Goal: Information Seeking & Learning: Learn about a topic

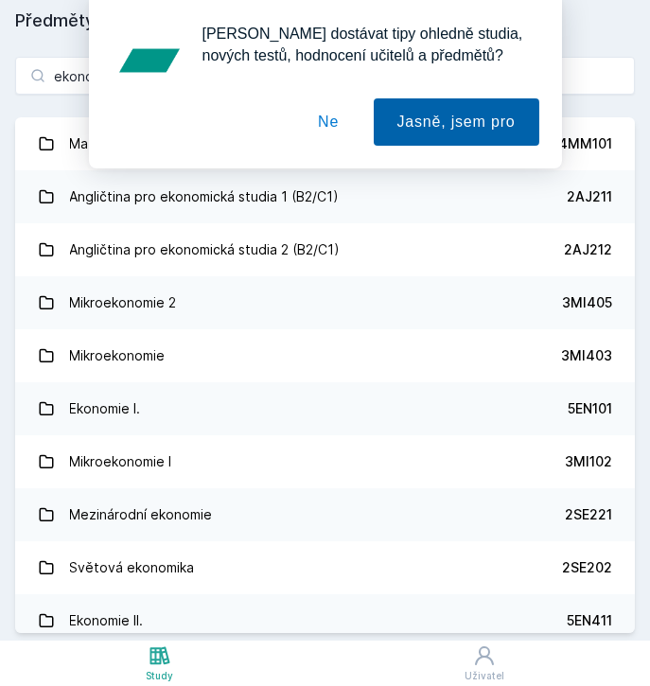
click at [423, 107] on button "Jasně, jsem pro" at bounding box center [457, 121] width 166 height 47
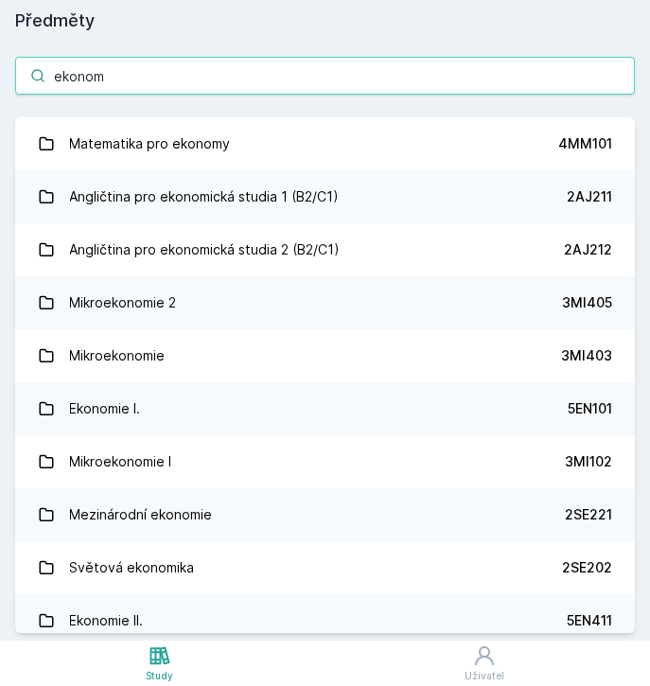
click at [218, 92] on input "ekonom" at bounding box center [325, 76] width 620 height 38
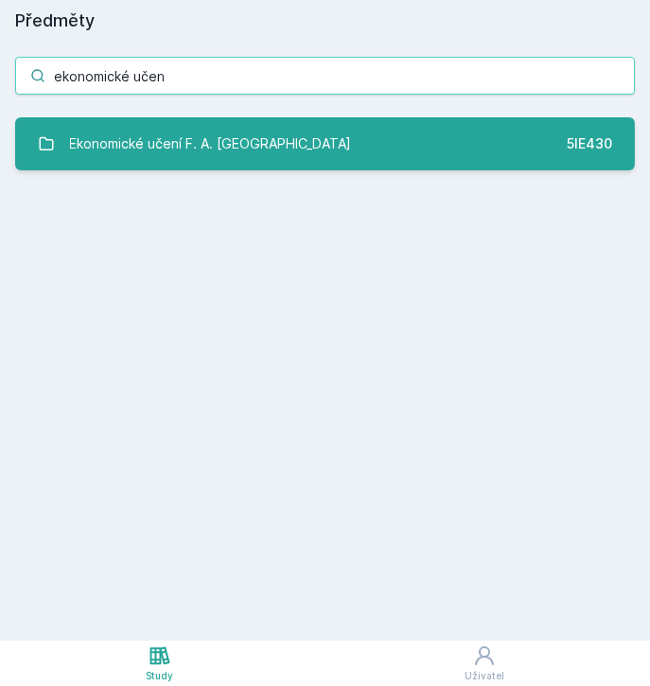
type input "ekonomické učen"
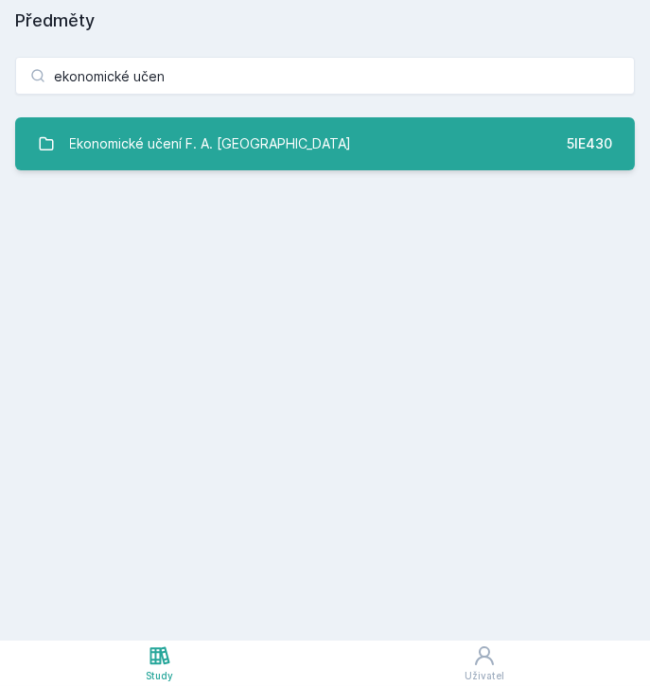
click at [253, 142] on div "Ekonomické učení F. A. [GEOGRAPHIC_DATA]" at bounding box center [211, 144] width 282 height 38
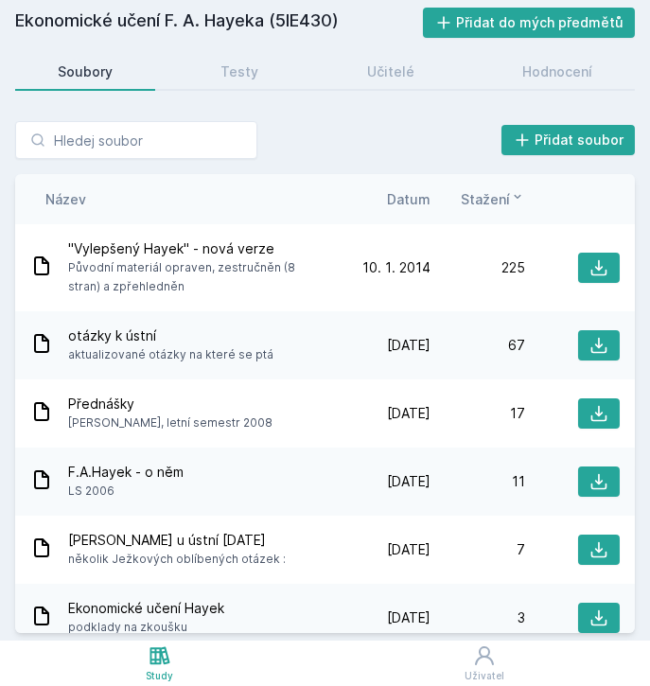
click at [417, 189] on span "Datum" at bounding box center [409, 199] width 44 height 20
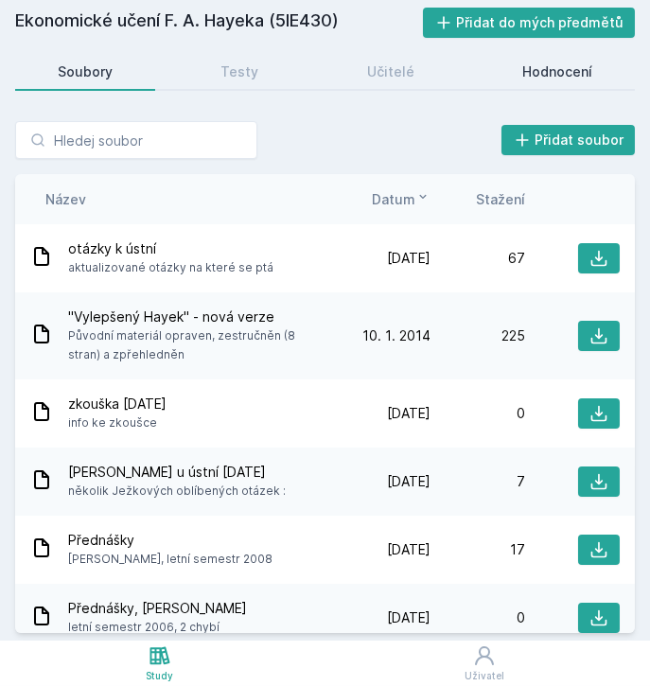
click at [542, 65] on div "Hodnocení" at bounding box center [557, 71] width 70 height 19
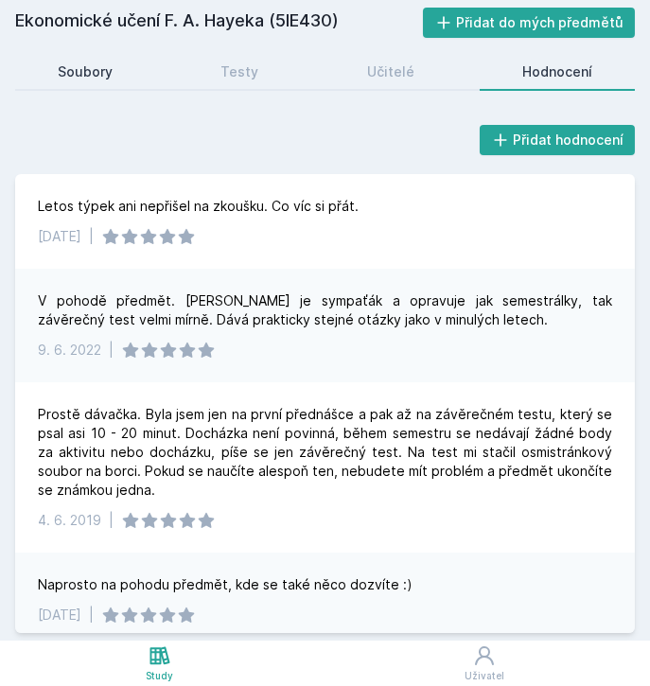
click at [81, 75] on div "Soubory" at bounding box center [85, 71] width 55 height 19
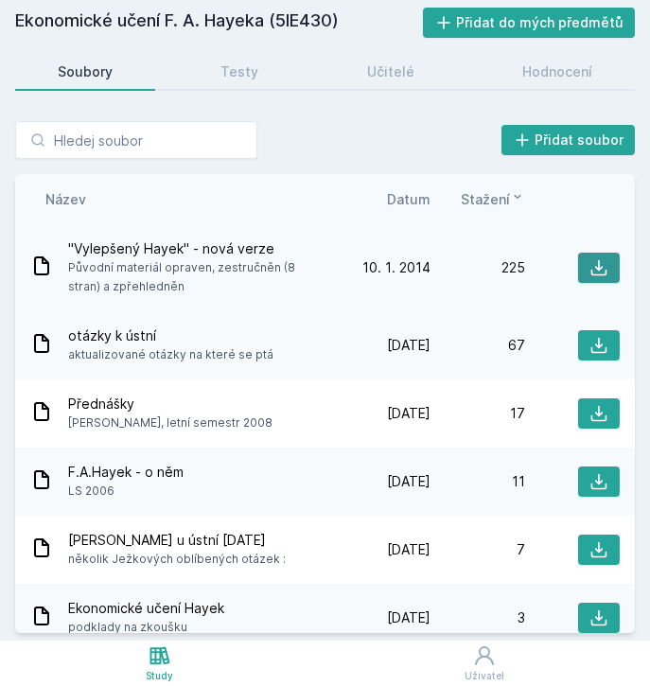
click at [590, 266] on icon at bounding box center [599, 267] width 19 height 19
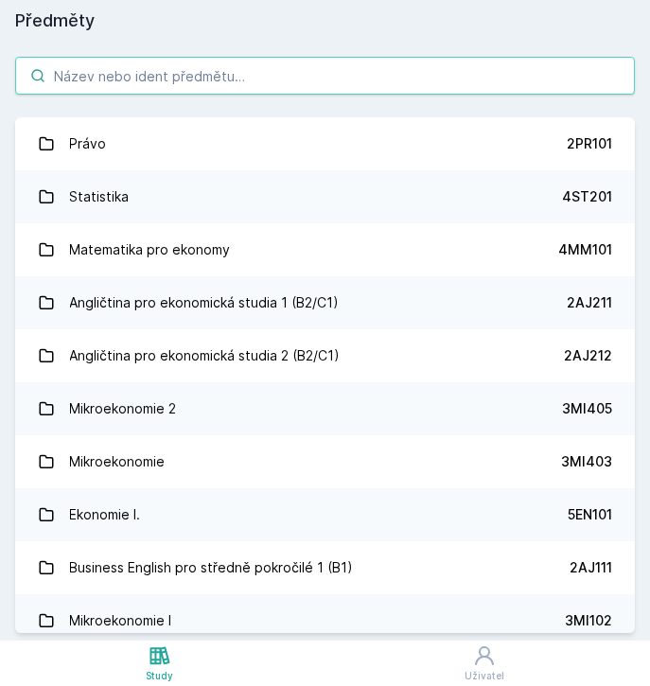
click at [84, 92] on input "search" at bounding box center [325, 76] width 620 height 38
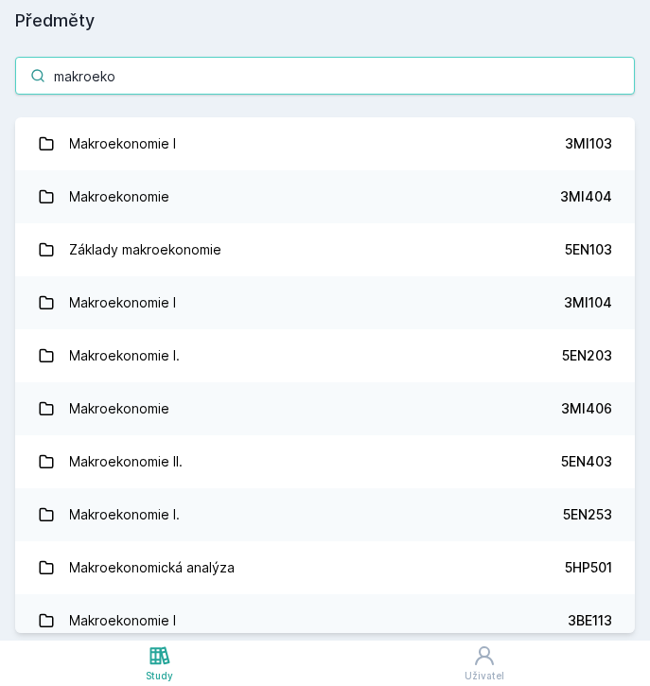
type input "makroeko"
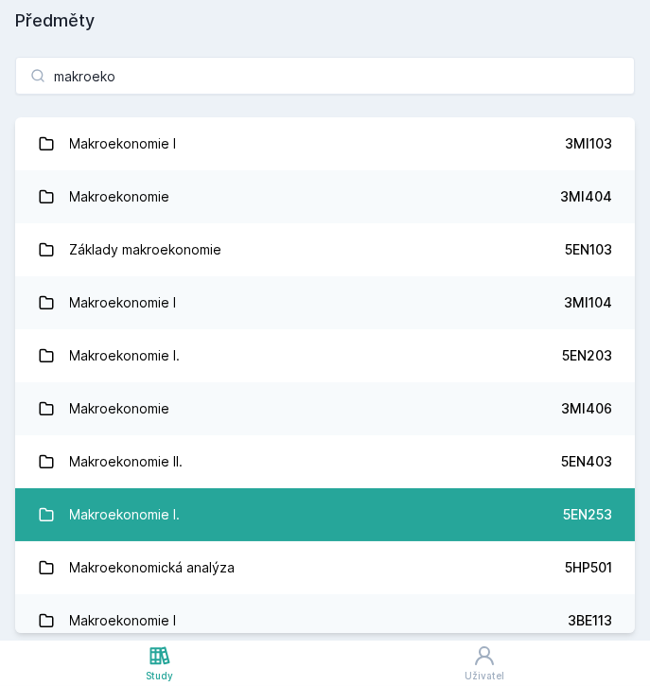
click at [466, 520] on link "Makroekonomie I. 5EN253" at bounding box center [325, 514] width 620 height 53
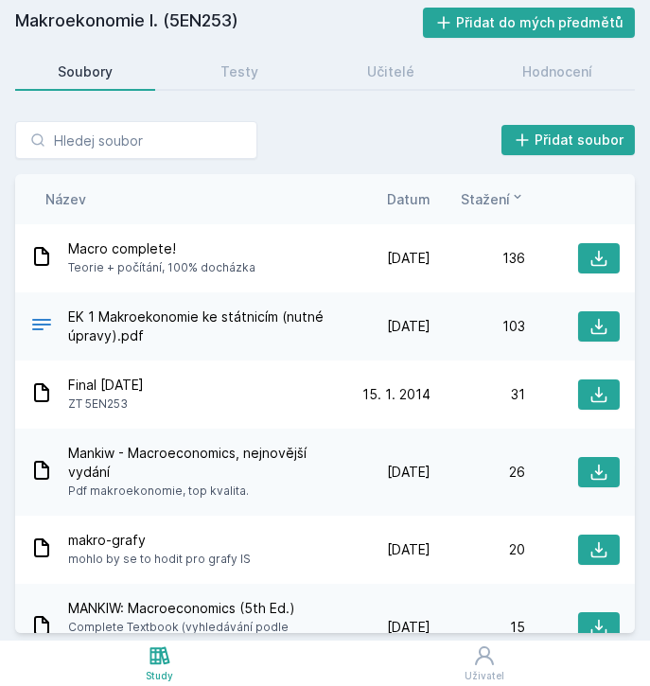
click at [414, 202] on span "Datum" at bounding box center [409, 199] width 44 height 20
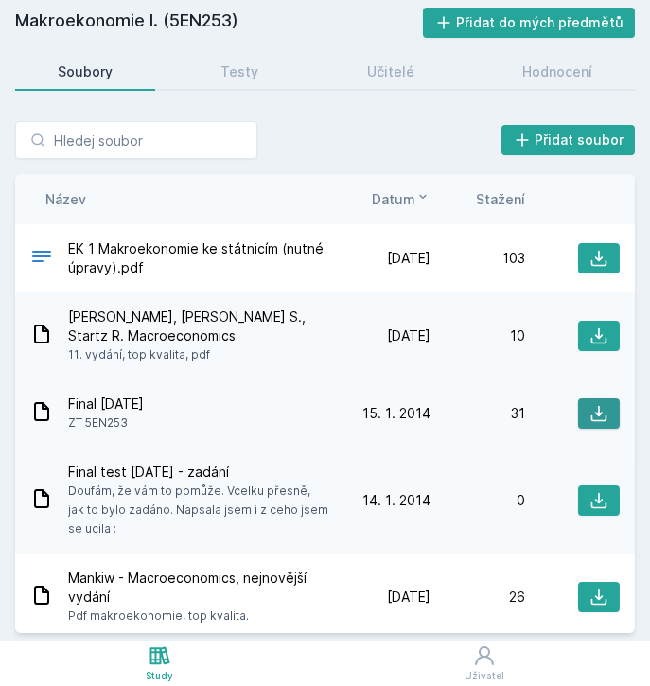
click at [590, 410] on icon at bounding box center [599, 413] width 19 height 19
click at [555, 67] on div "Hodnocení" at bounding box center [557, 71] width 70 height 19
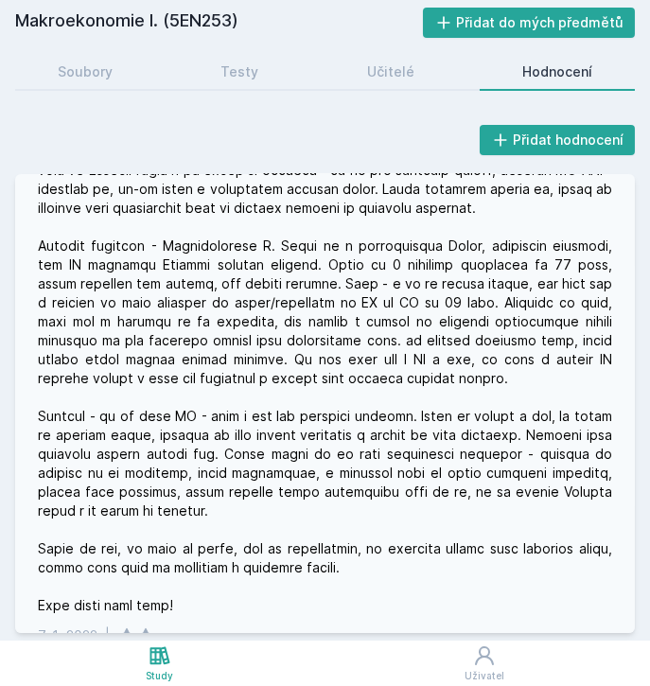
scroll to position [144, 0]
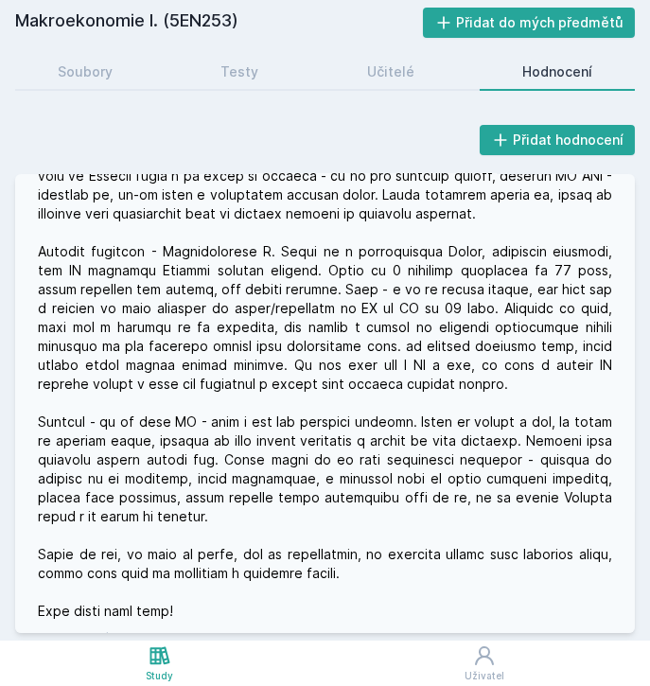
drag, startPoint x: 629, startPoint y: 216, endPoint x: 540, endPoint y: 311, distance: 130.6
click at [536, 315] on div at bounding box center [325, 375] width 574 height 492
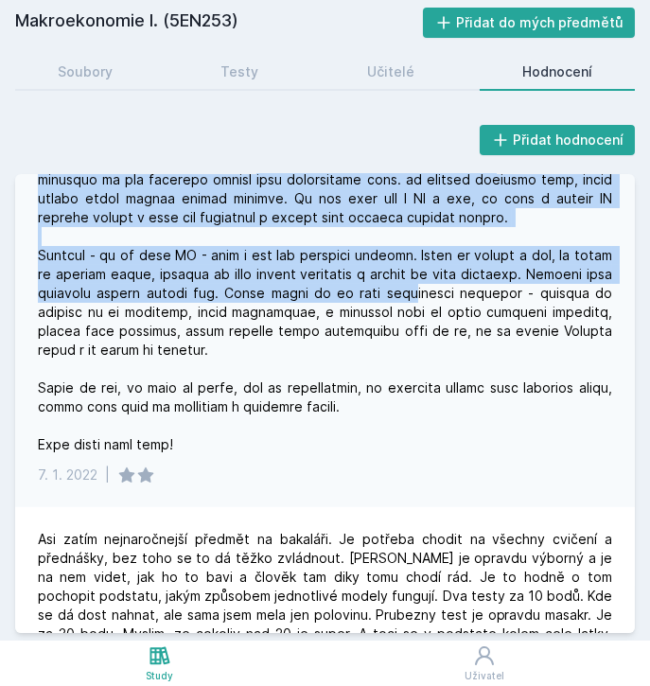
scroll to position [131, 0]
drag, startPoint x: 629, startPoint y: 229, endPoint x: 502, endPoint y: 302, distance: 146.2
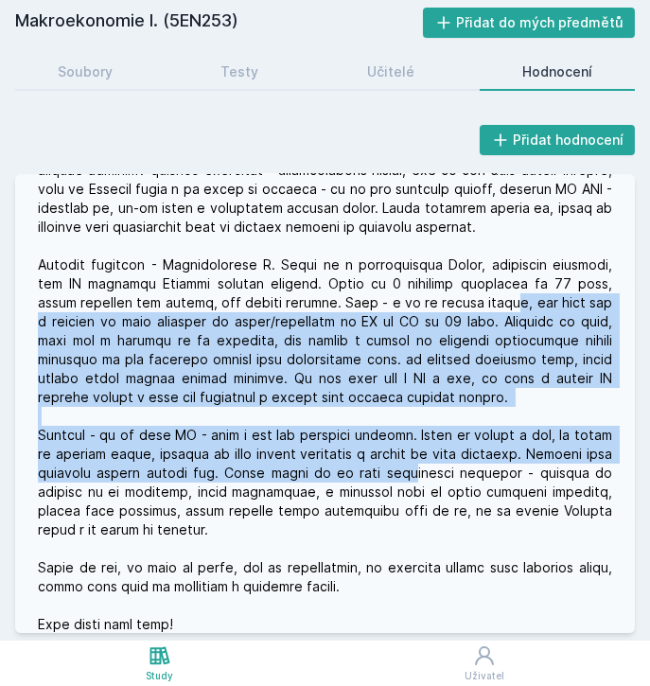
click at [502, 302] on div at bounding box center [325, 388] width 574 height 492
click at [539, 402] on div at bounding box center [325, 388] width 574 height 492
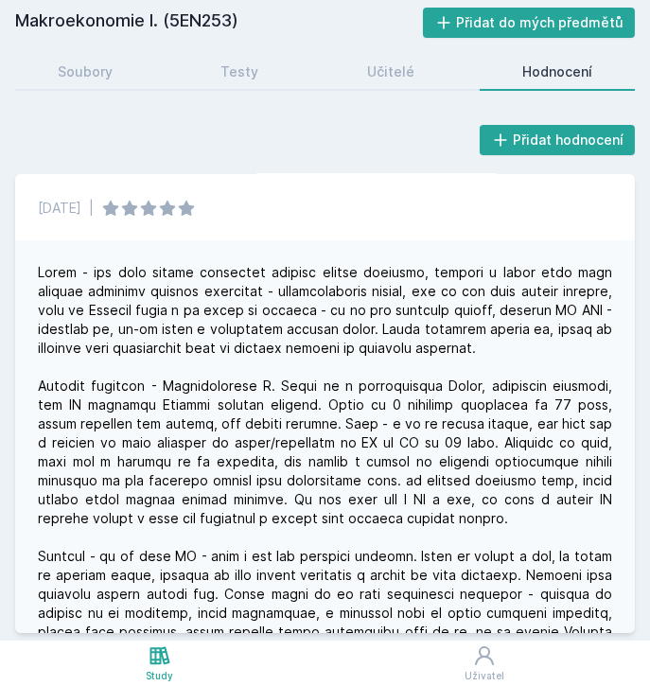
scroll to position [0, 0]
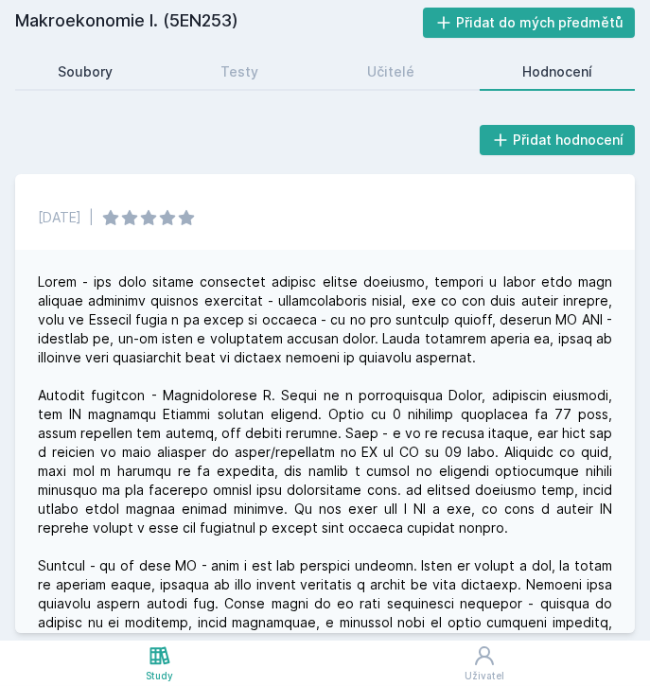
click at [87, 75] on div "Soubory" at bounding box center [85, 71] width 55 height 19
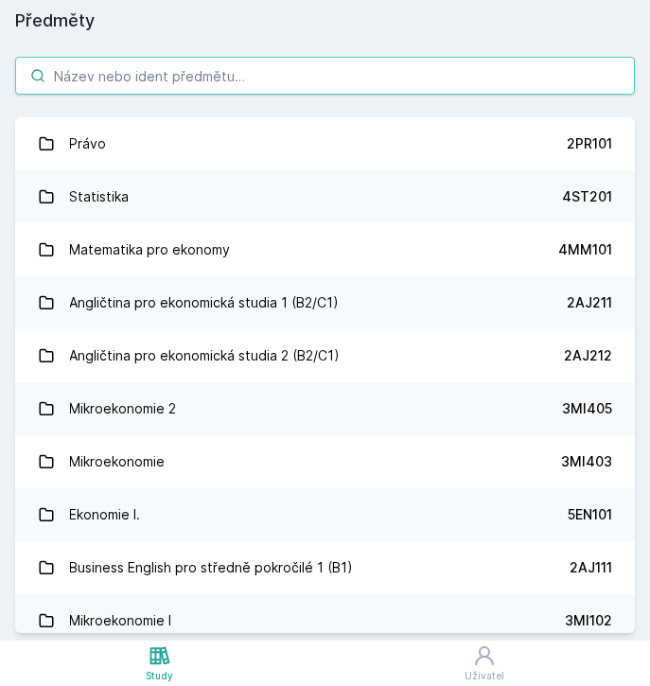
click at [88, 70] on input "search" at bounding box center [325, 76] width 620 height 38
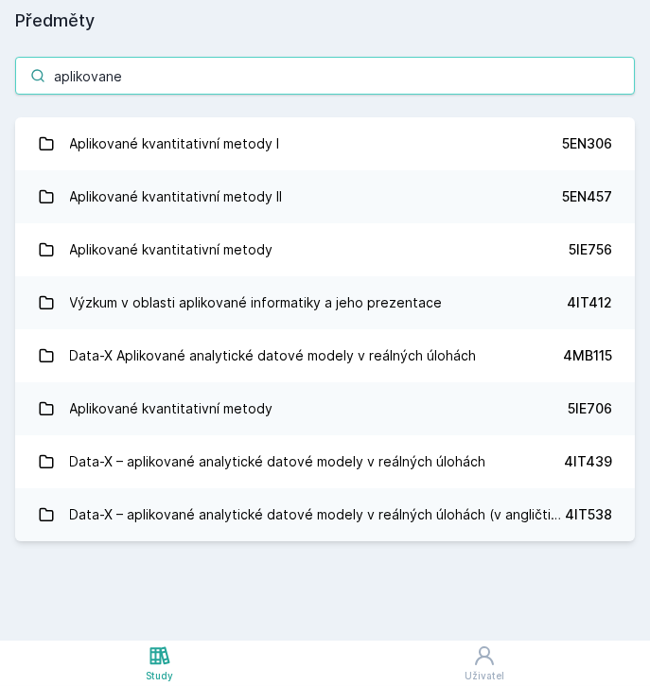
type input "aplikovane"
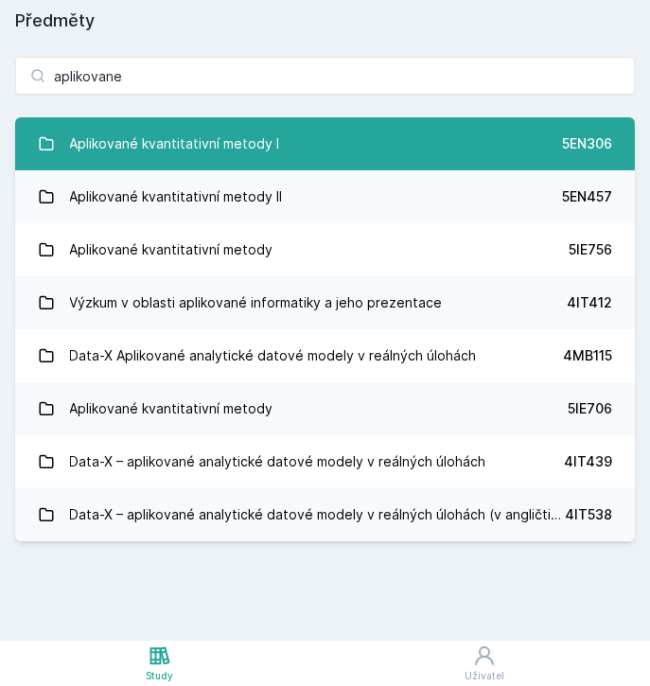
click at [481, 141] on link "Aplikované kvantitativní metody I 5EN306" at bounding box center [325, 143] width 620 height 53
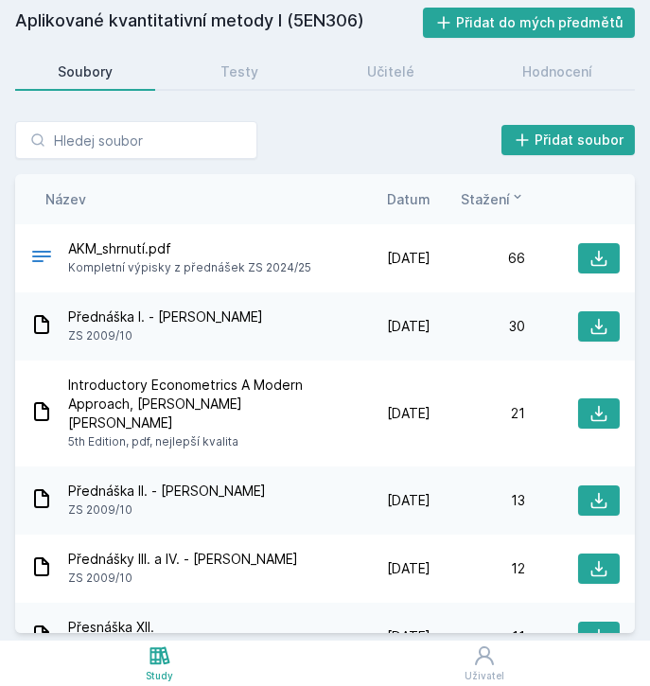
click at [420, 198] on span "Datum" at bounding box center [409, 199] width 44 height 20
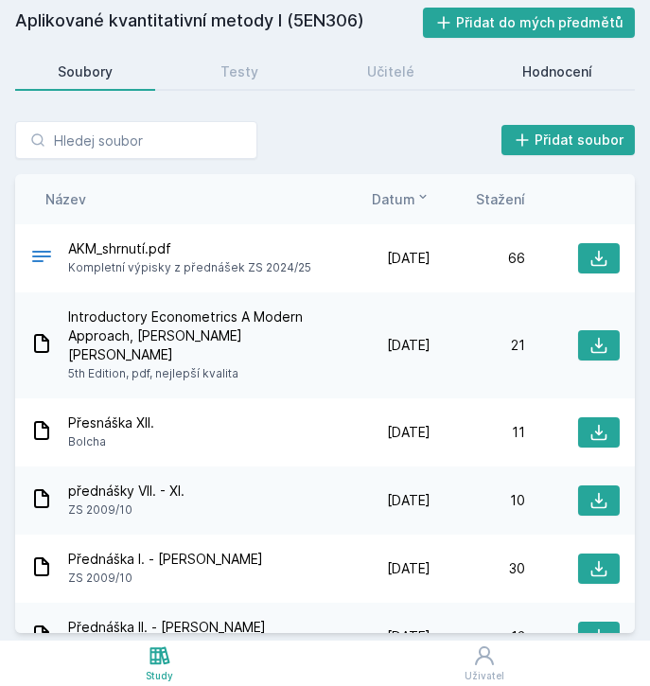
click at [537, 71] on div "Hodnocení" at bounding box center [557, 71] width 70 height 19
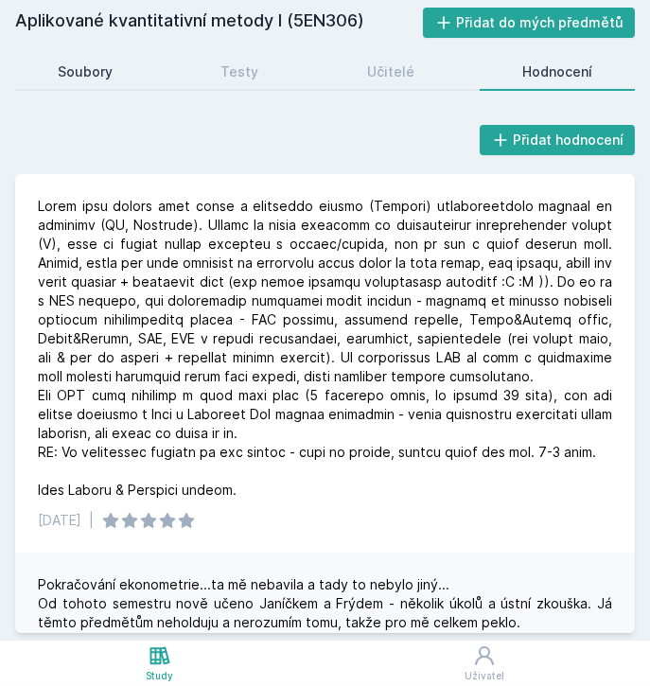
click at [91, 65] on div "Soubory" at bounding box center [85, 71] width 55 height 19
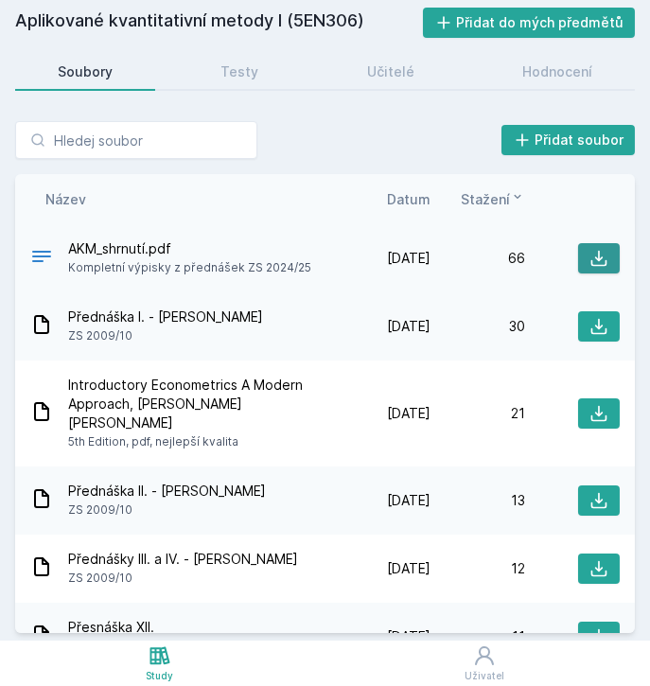
click at [591, 252] on icon at bounding box center [599, 258] width 19 height 19
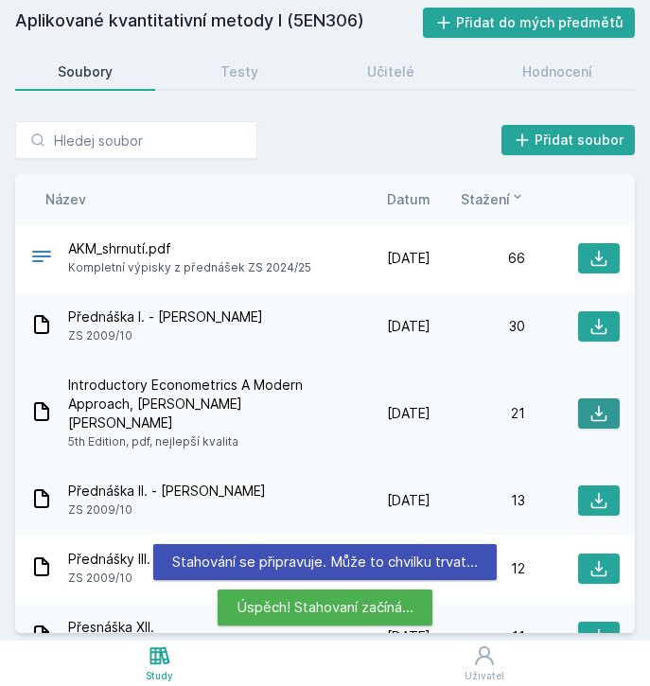
click at [578, 398] on button at bounding box center [599, 413] width 42 height 30
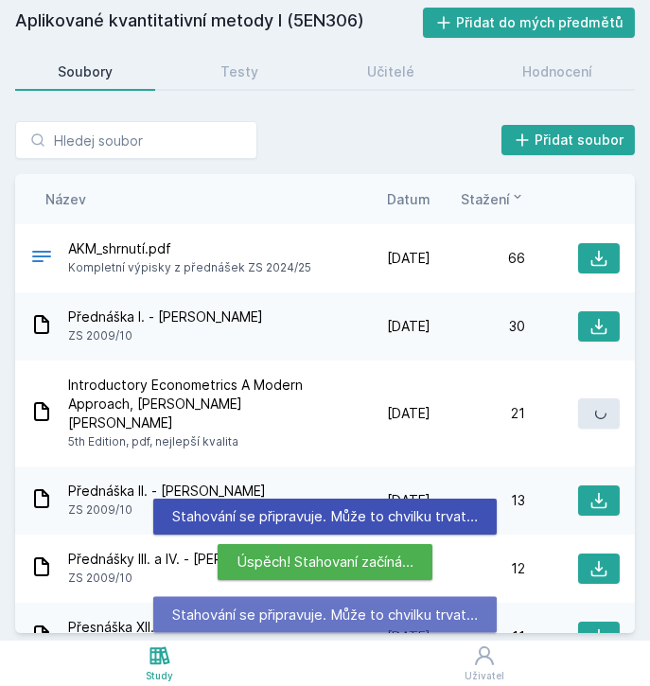
click at [394, 193] on span "Datum" at bounding box center [409, 199] width 44 height 20
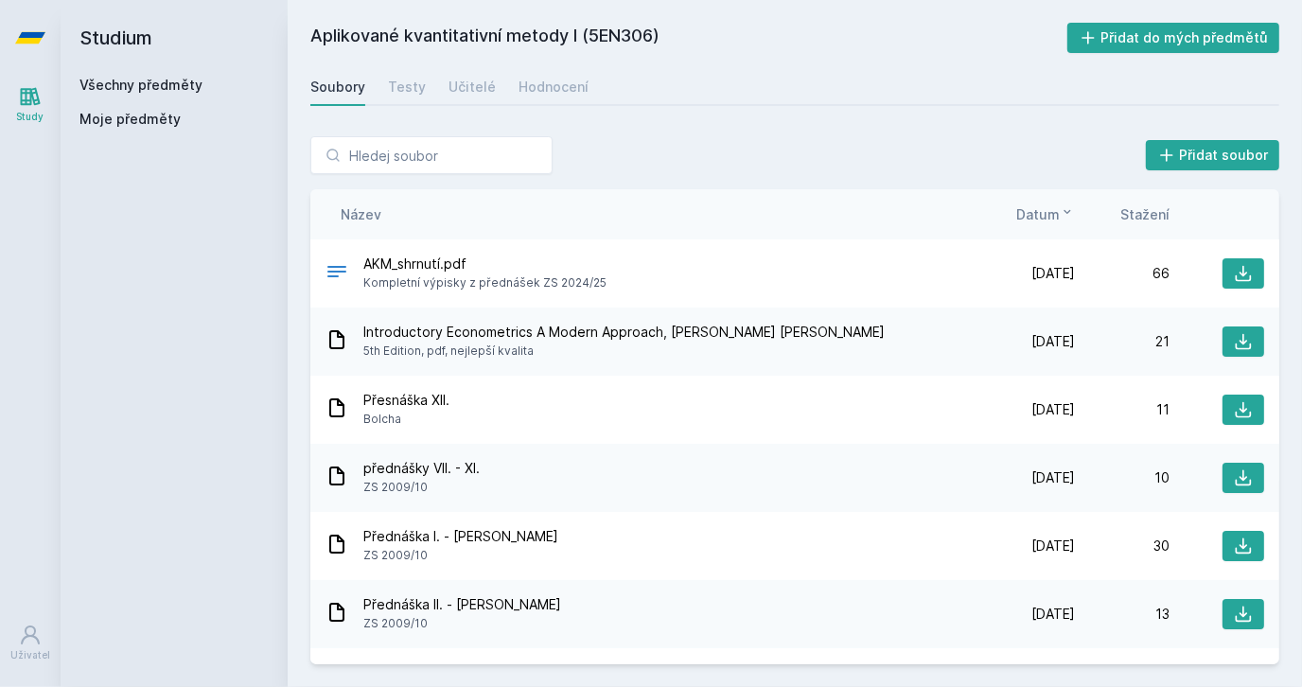
click at [157, 74] on h2 "Studium" at bounding box center [173, 38] width 189 height 76
click at [150, 91] on link "Všechny předměty" at bounding box center [140, 85] width 123 height 16
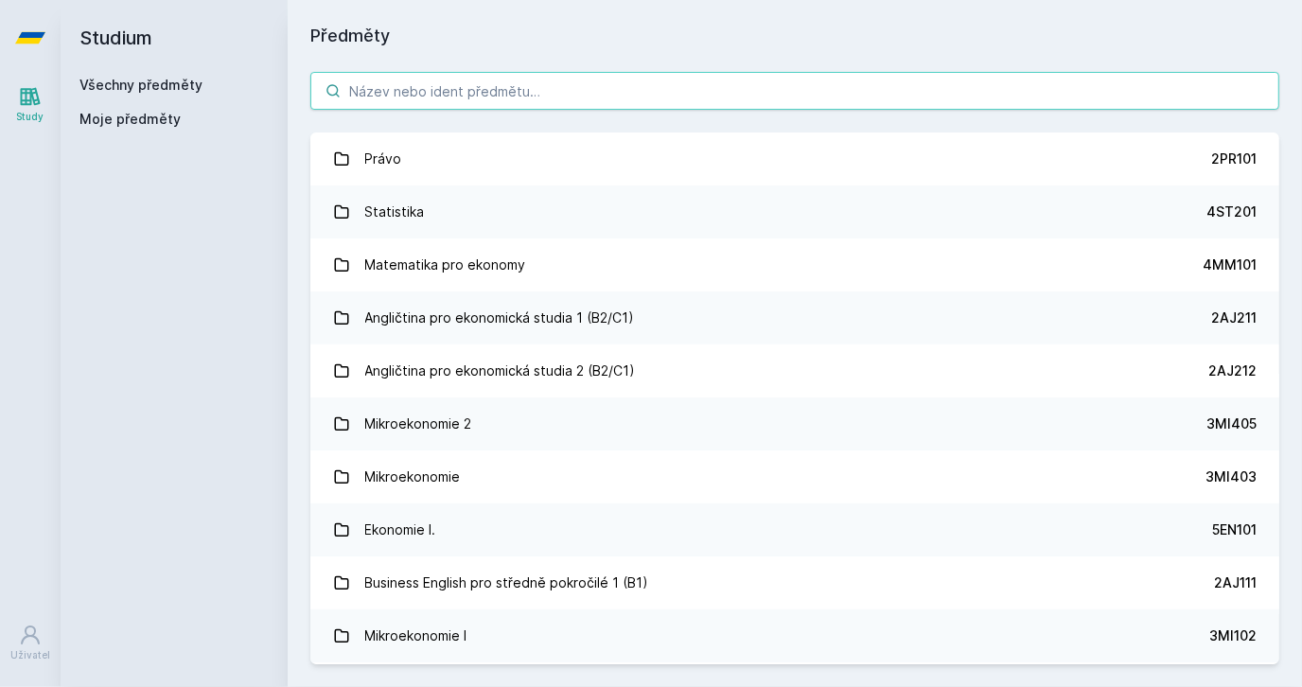
click at [490, 89] on input "search" at bounding box center [794, 91] width 969 height 38
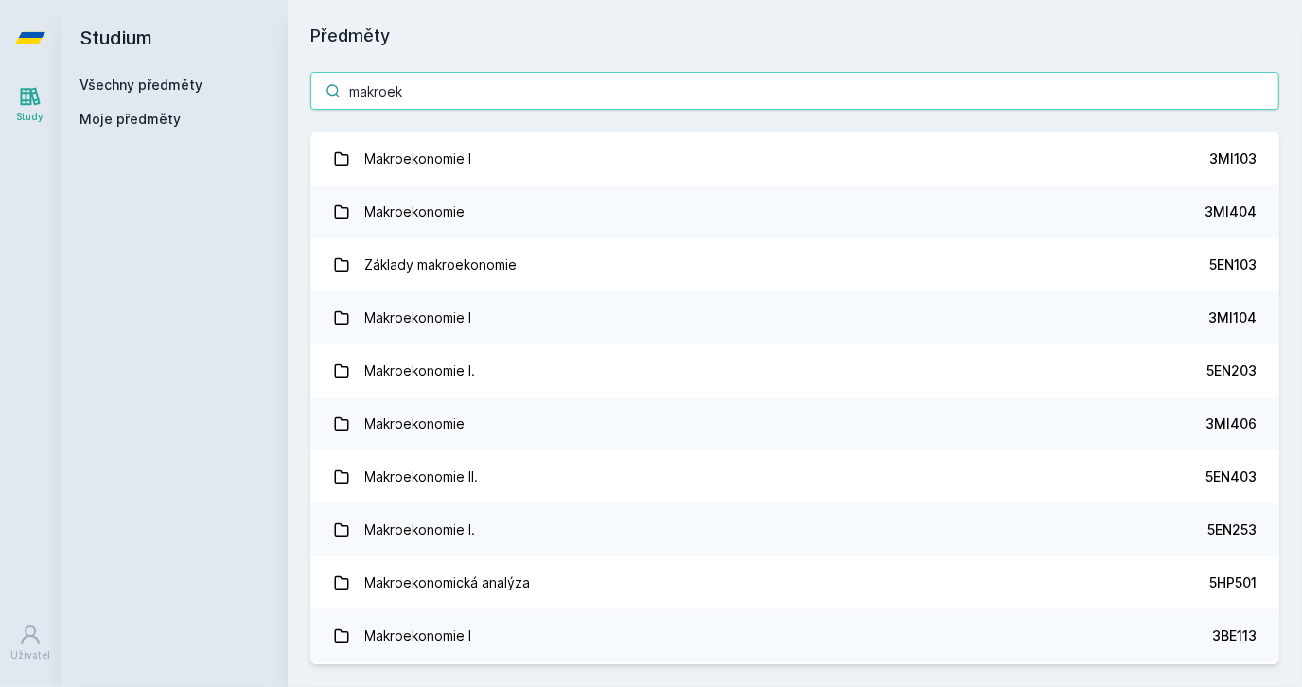
type input "makroeko"
drag, startPoint x: 791, startPoint y: 85, endPoint x: 103, endPoint y: 54, distance: 688.6
click at [134, 73] on div "Studium Všechny předměty Moje předměty Předměty makroeko Makroekonomie I 3MI103…" at bounding box center [681, 343] width 1241 height 687
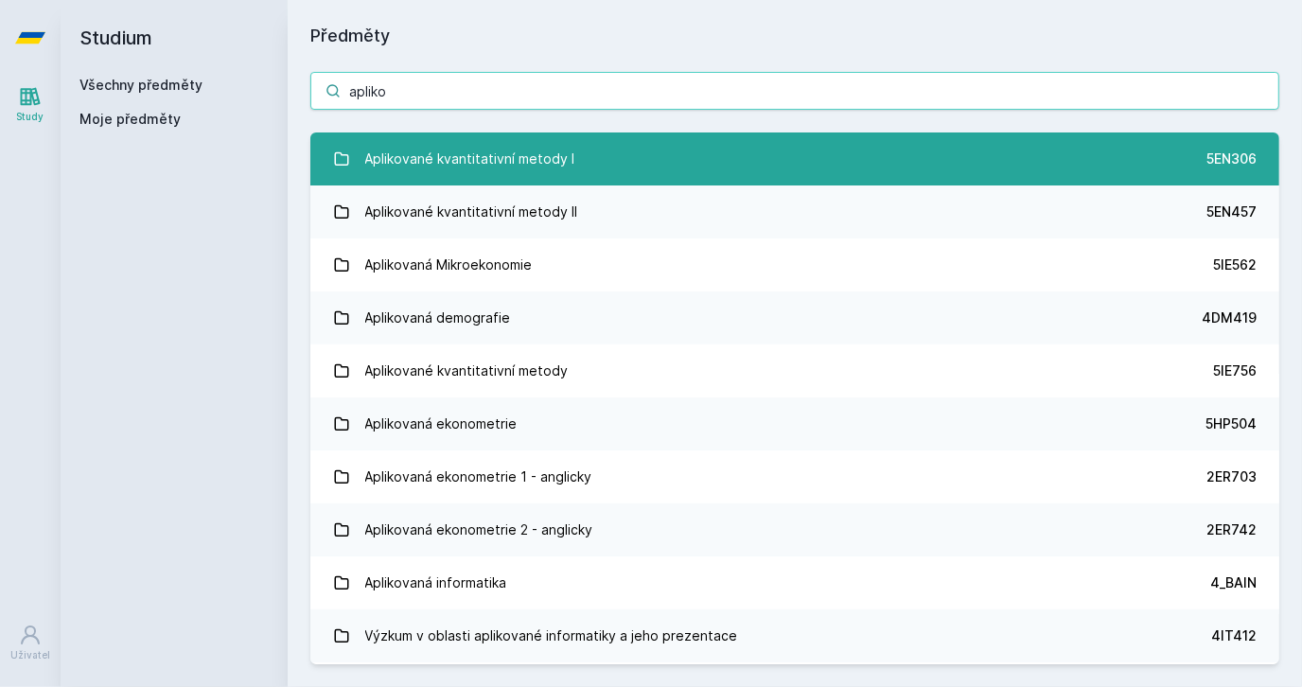
type input "apliko"
click at [594, 161] on link "Aplikované kvantitativní metody I 5EN306" at bounding box center [794, 158] width 969 height 53
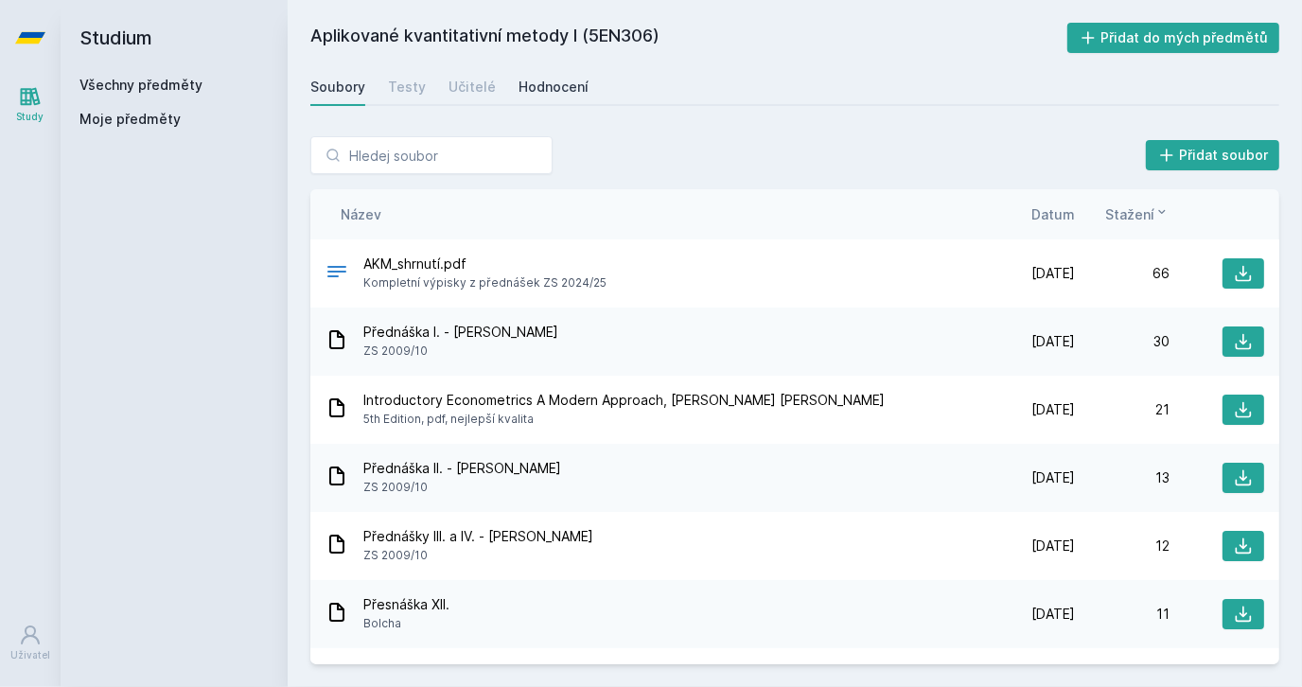
click at [539, 89] on div "Hodnocení" at bounding box center [554, 87] width 70 height 19
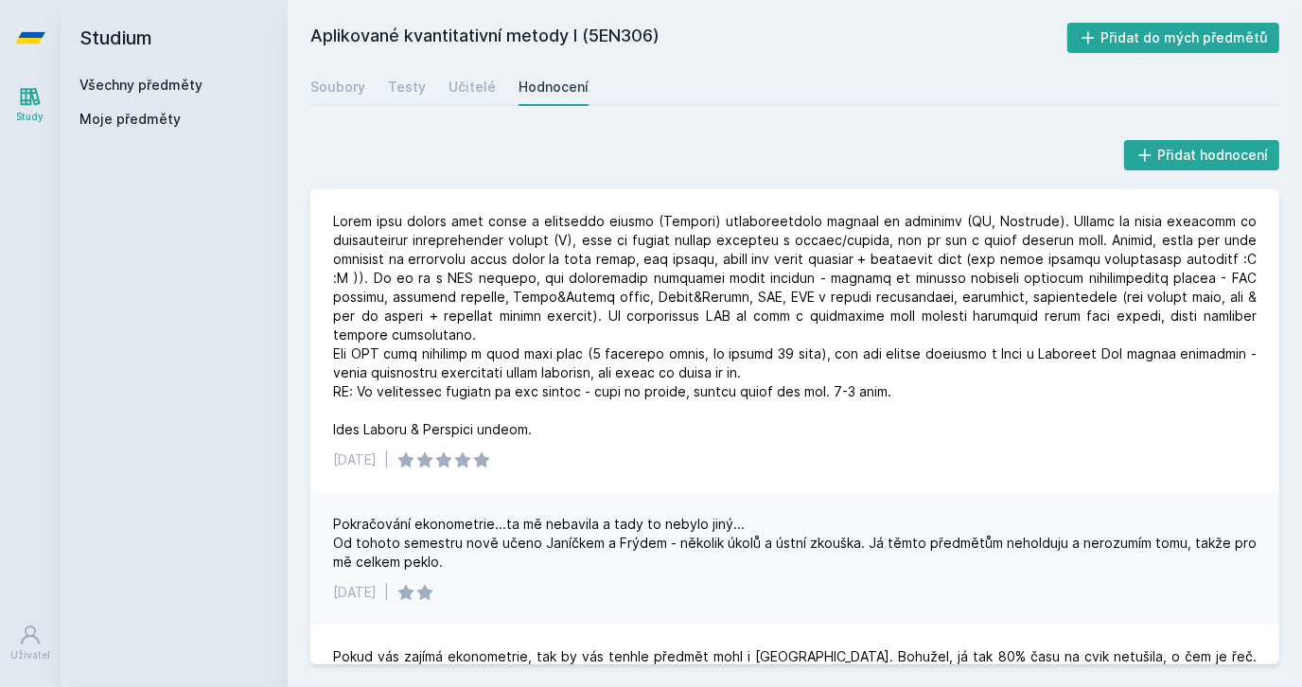
click at [138, 77] on link "Všechny předměty" at bounding box center [140, 85] width 123 height 16
